Goal: Transaction & Acquisition: Purchase product/service

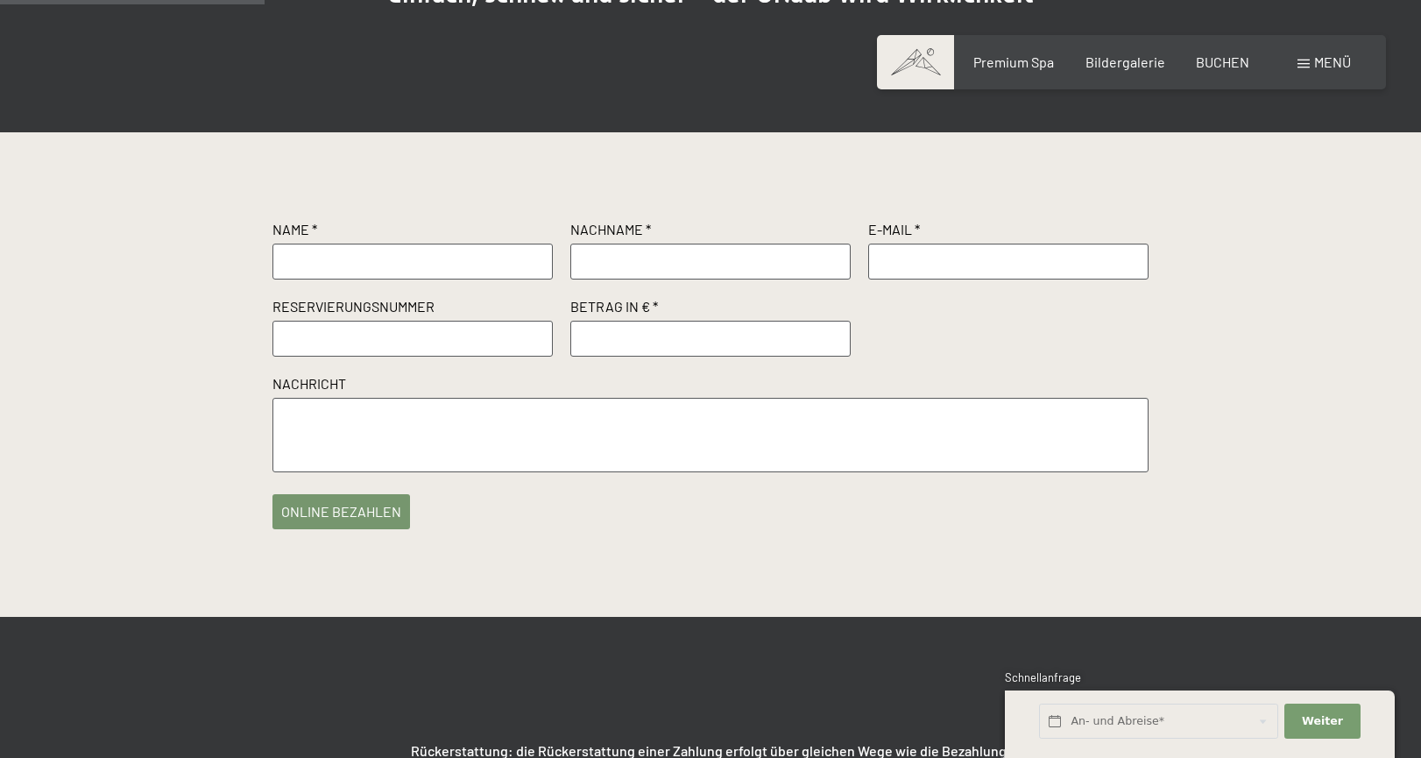
scroll to position [326, 0]
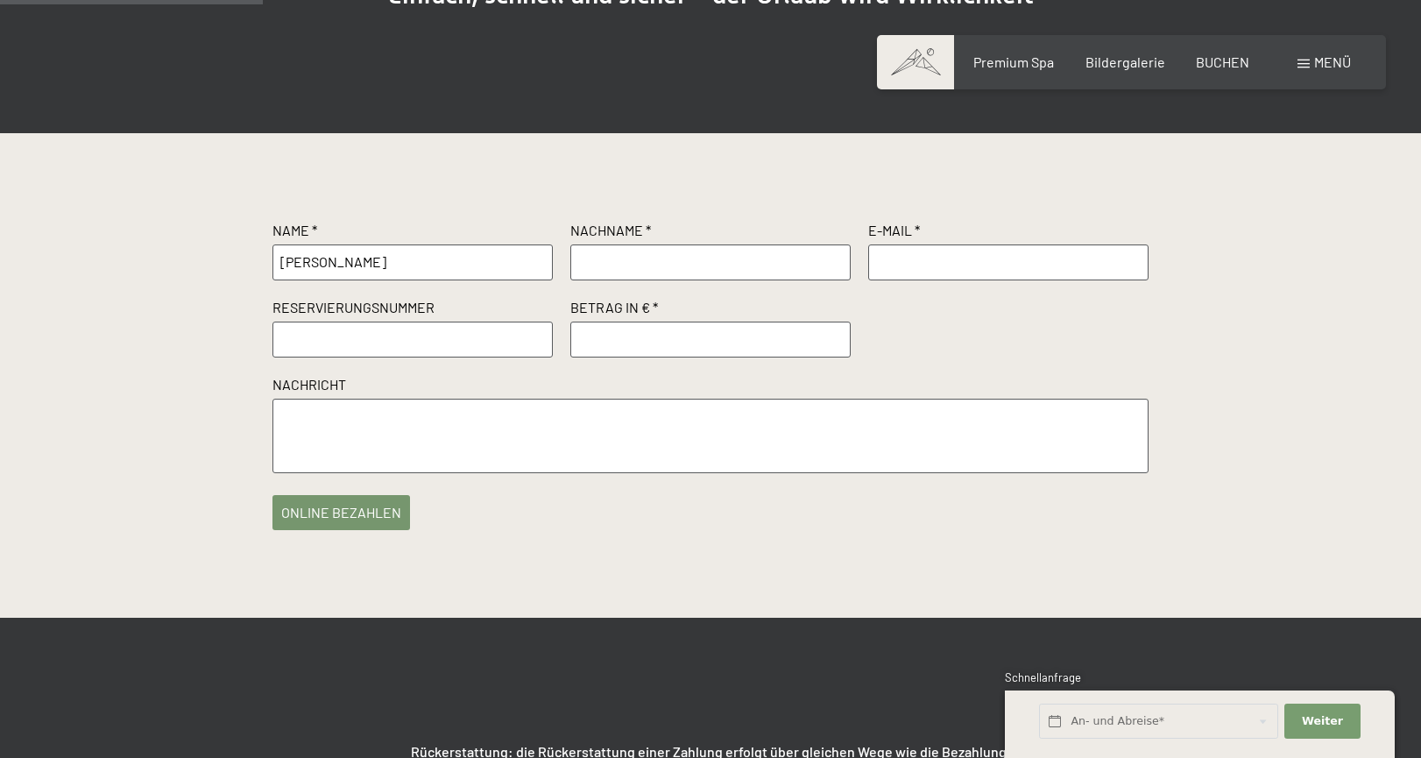
type input "[PERSON_NAME]"
type input "[EMAIL_ADDRESS][DOMAIN_NAME]"
click at [334, 357] on input "text" at bounding box center [412, 339] width 280 height 35
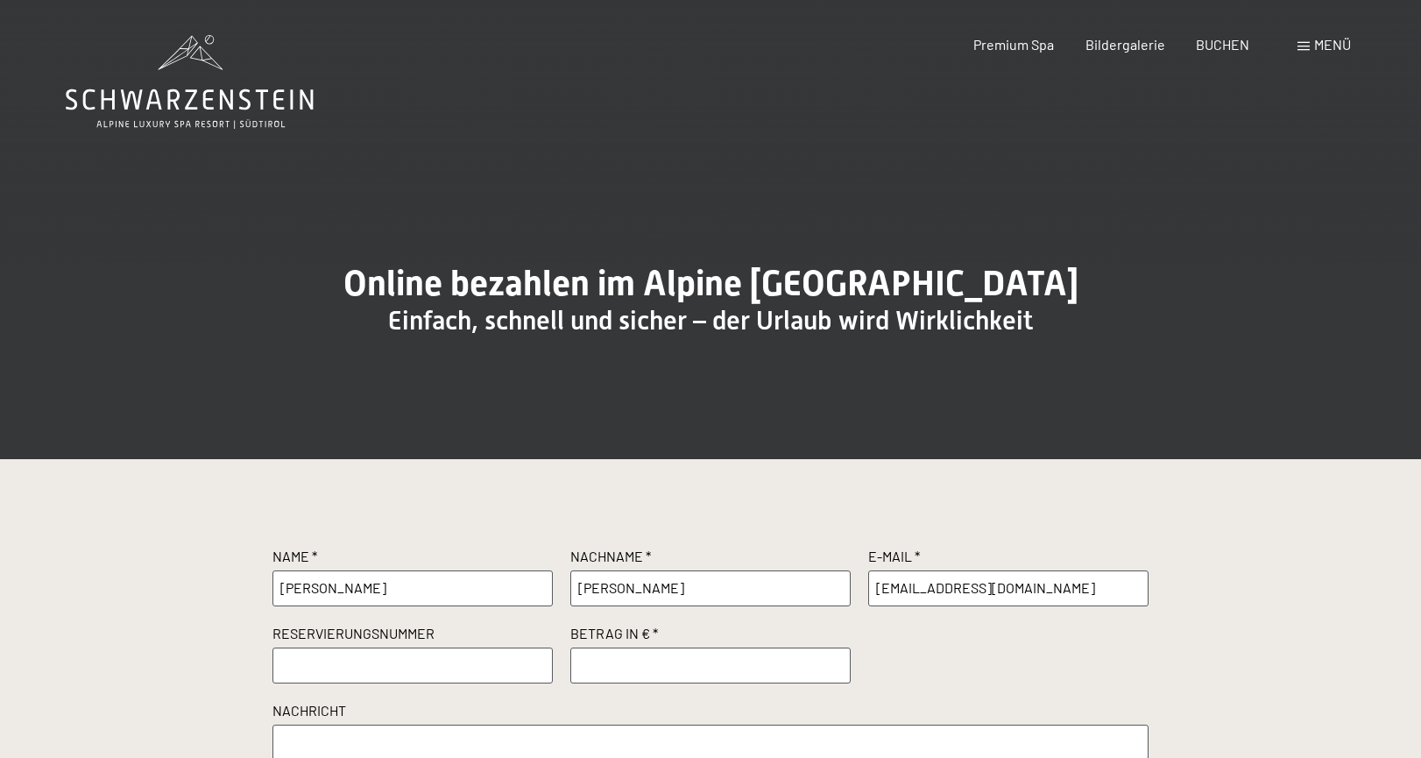
scroll to position [0, 0]
paste input "R18054/2025 VOM [DATE]"
type input "R18054/2025 VOM [DATE]"
click at [664, 682] on input "number" at bounding box center [710, 664] width 280 height 35
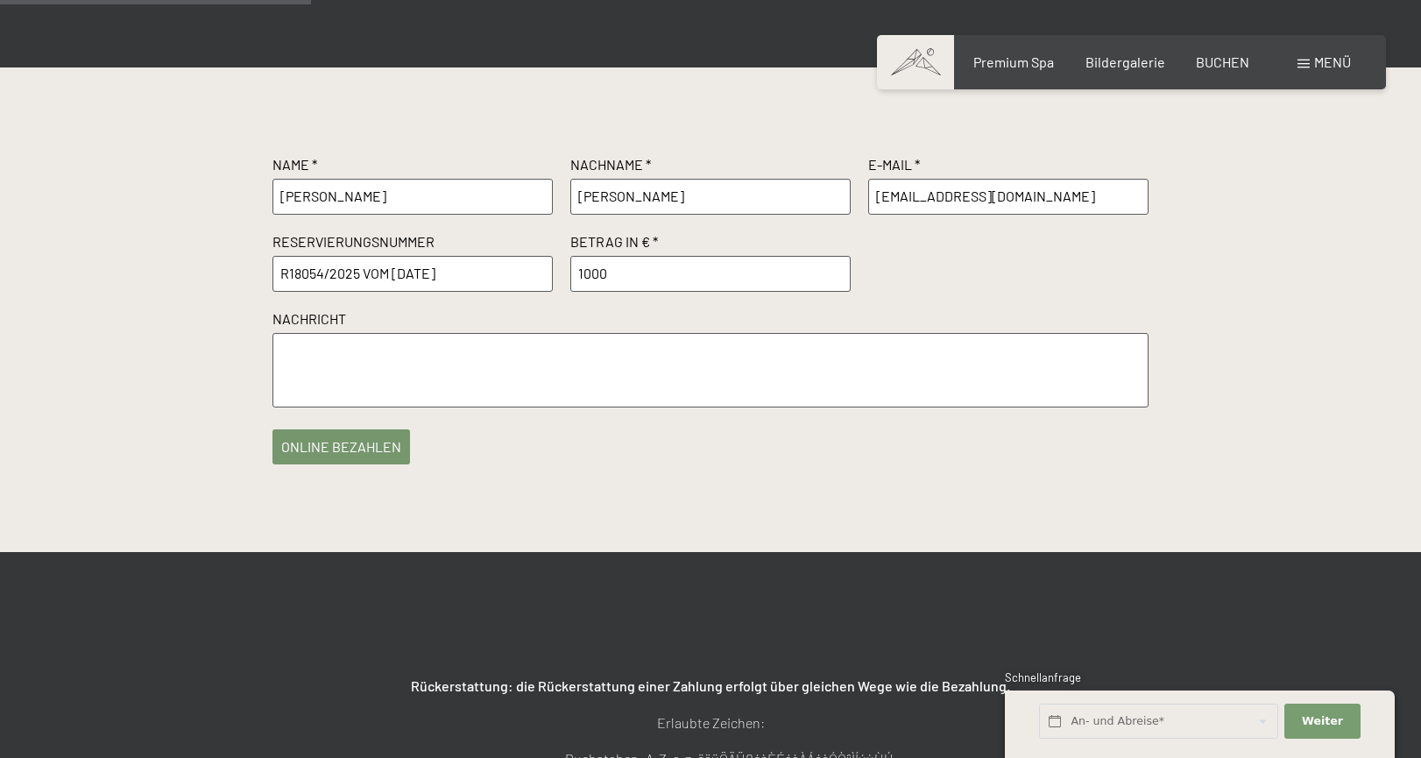
scroll to position [394, 0]
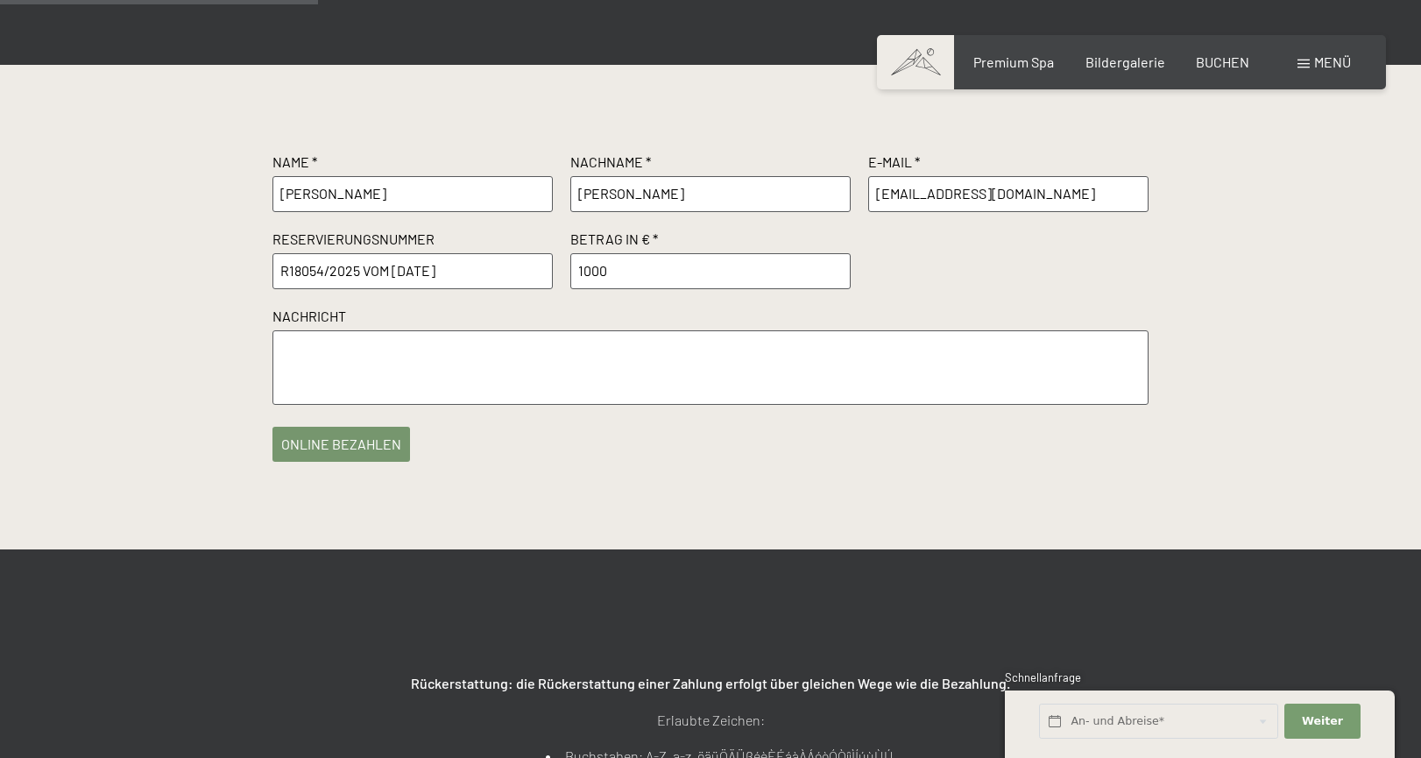
type input "1000"
click at [310, 403] on textarea at bounding box center [710, 367] width 876 height 74
type textarea "Vielen Dank! Wir freuen uns wieder Ihre Gäste zu sein!"
click at [306, 457] on button "online bezahlen" at bounding box center [341, 439] width 138 height 35
